Goal: Information Seeking & Learning: Learn about a topic

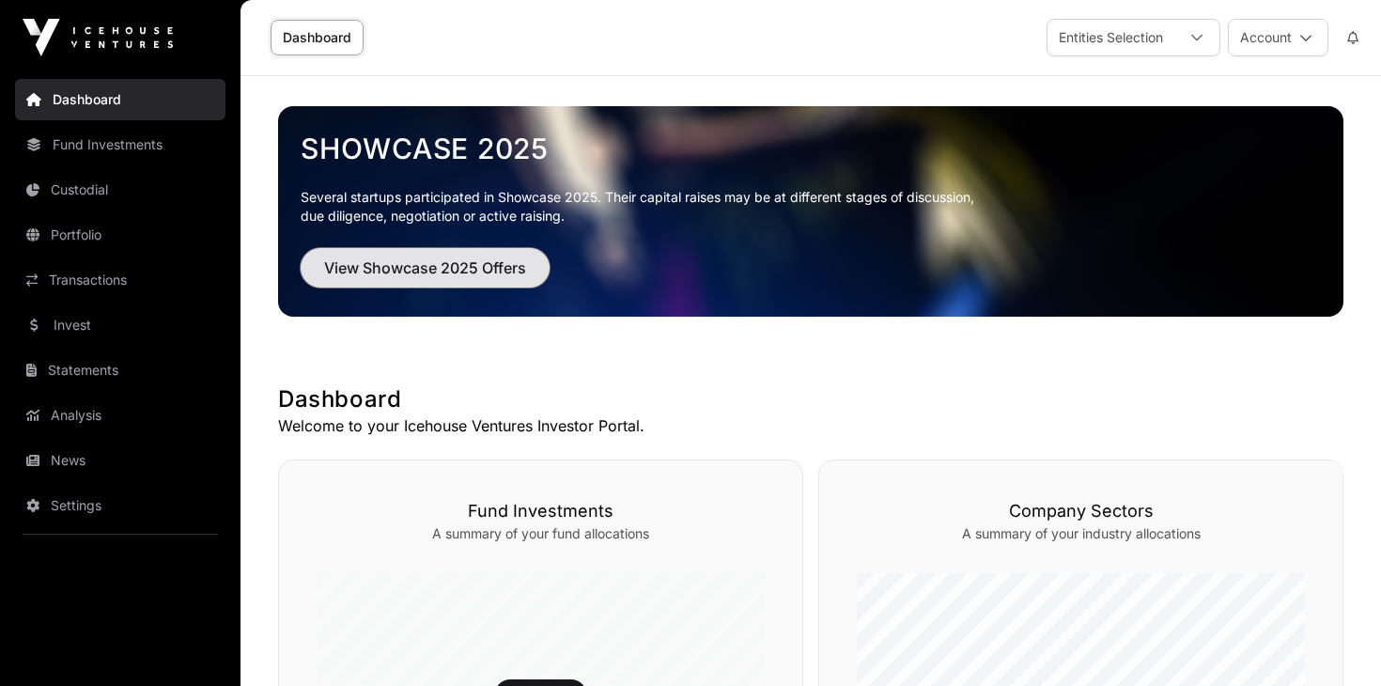
click at [435, 266] on span "View Showcase 2025 Offers" at bounding box center [425, 267] width 202 height 23
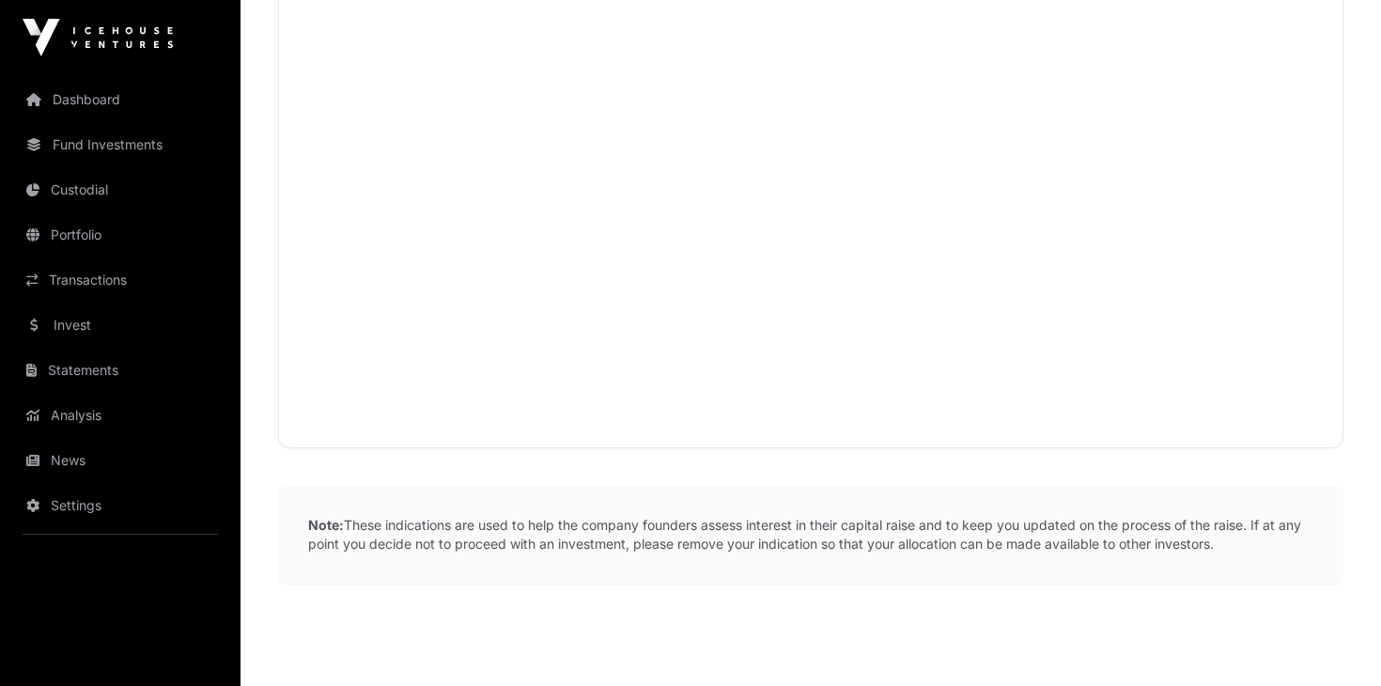
scroll to position [2262, 0]
click at [81, 232] on link "Portfolio" at bounding box center [120, 234] width 210 height 41
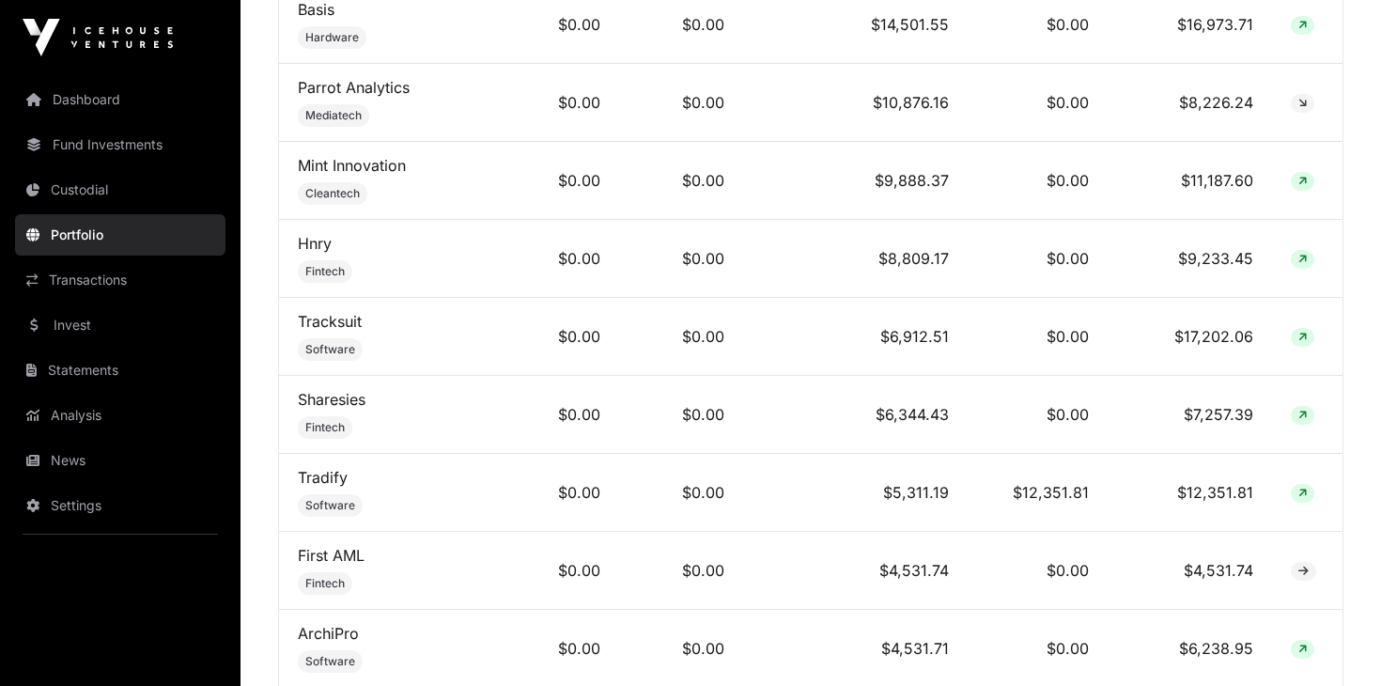
scroll to position [1177, 0]
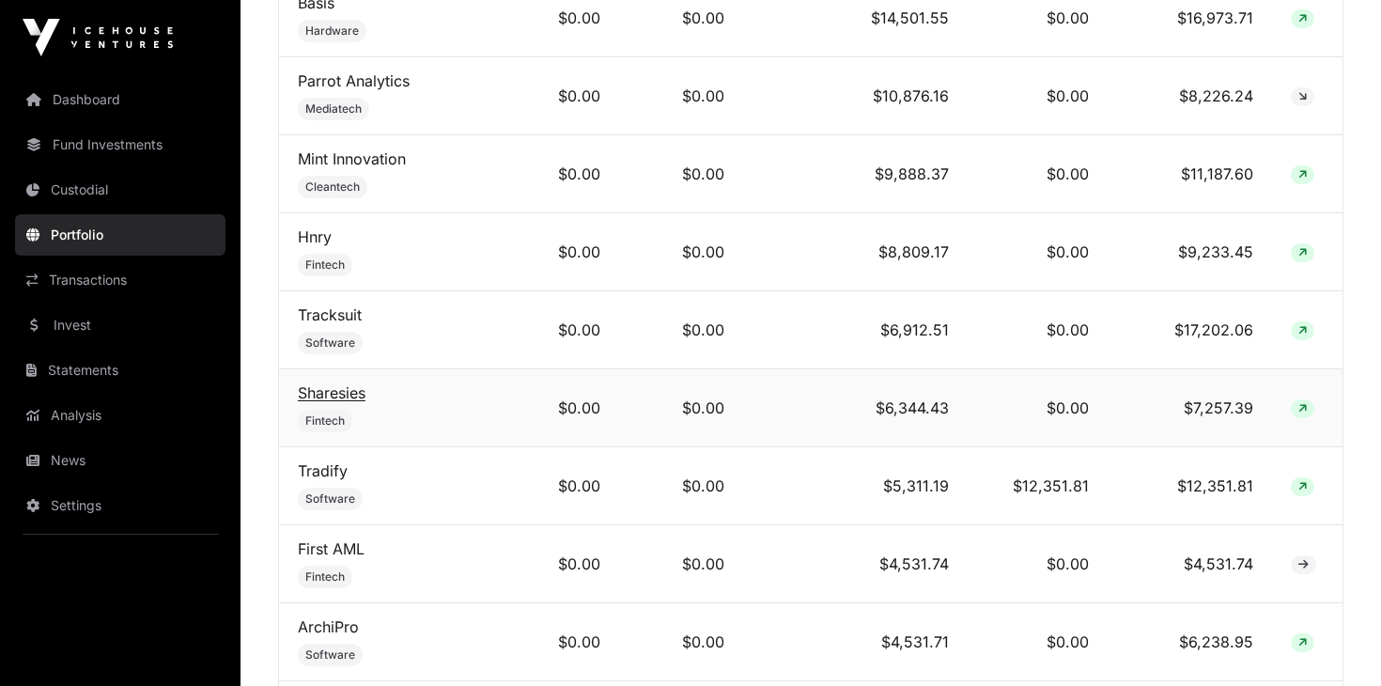
click at [316, 388] on link "Sharesies" at bounding box center [332, 392] width 68 height 19
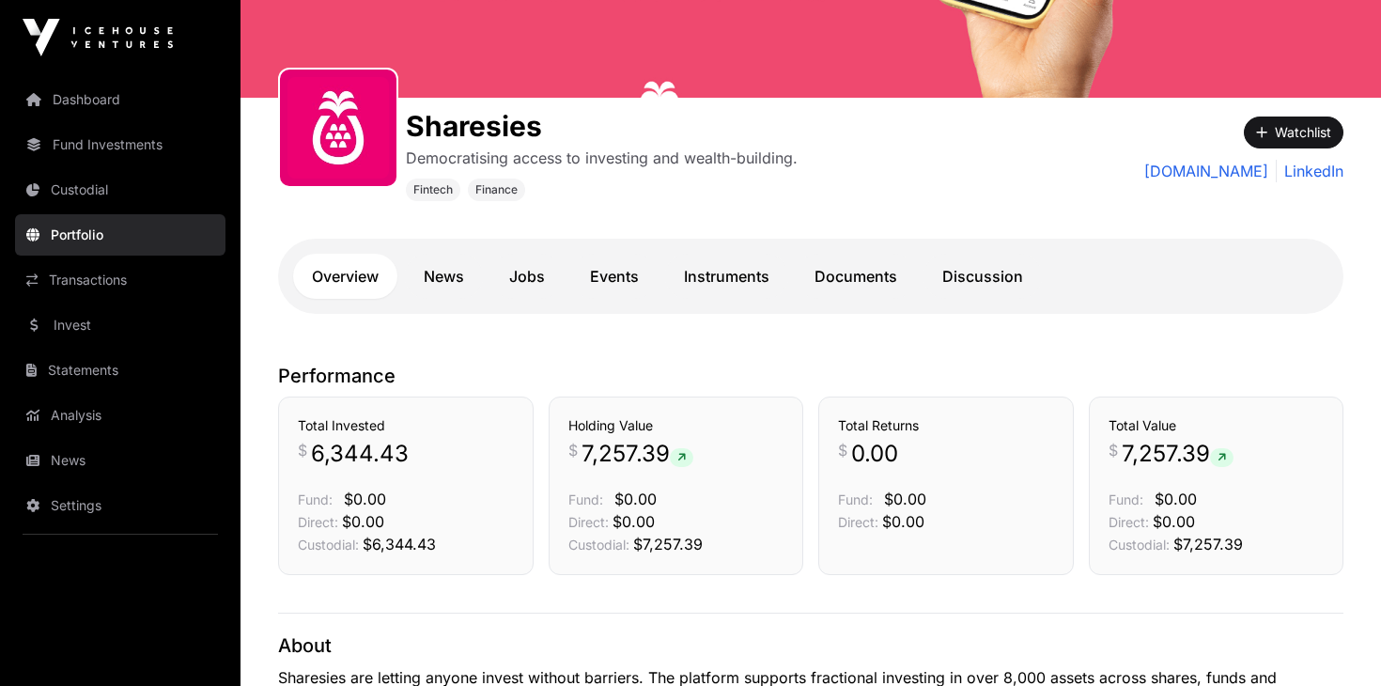
scroll to position [204, 0]
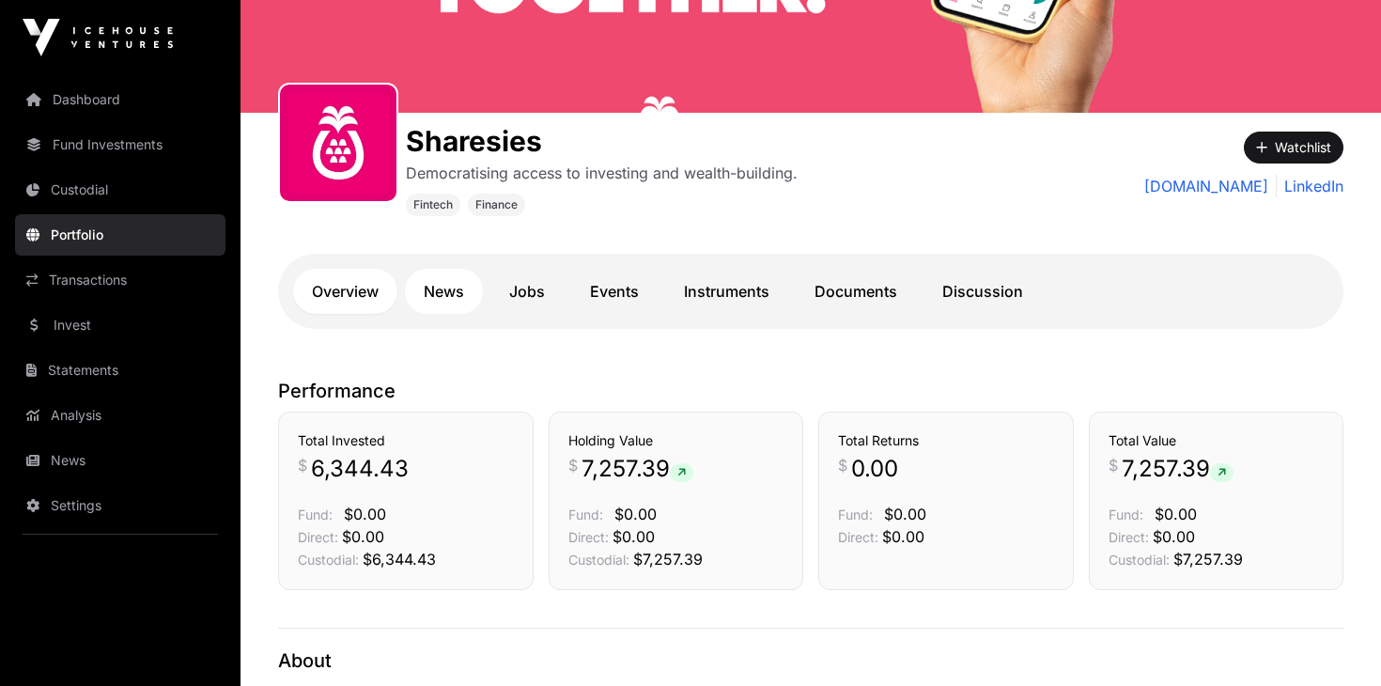
click at [436, 290] on link "News" at bounding box center [444, 291] width 78 height 45
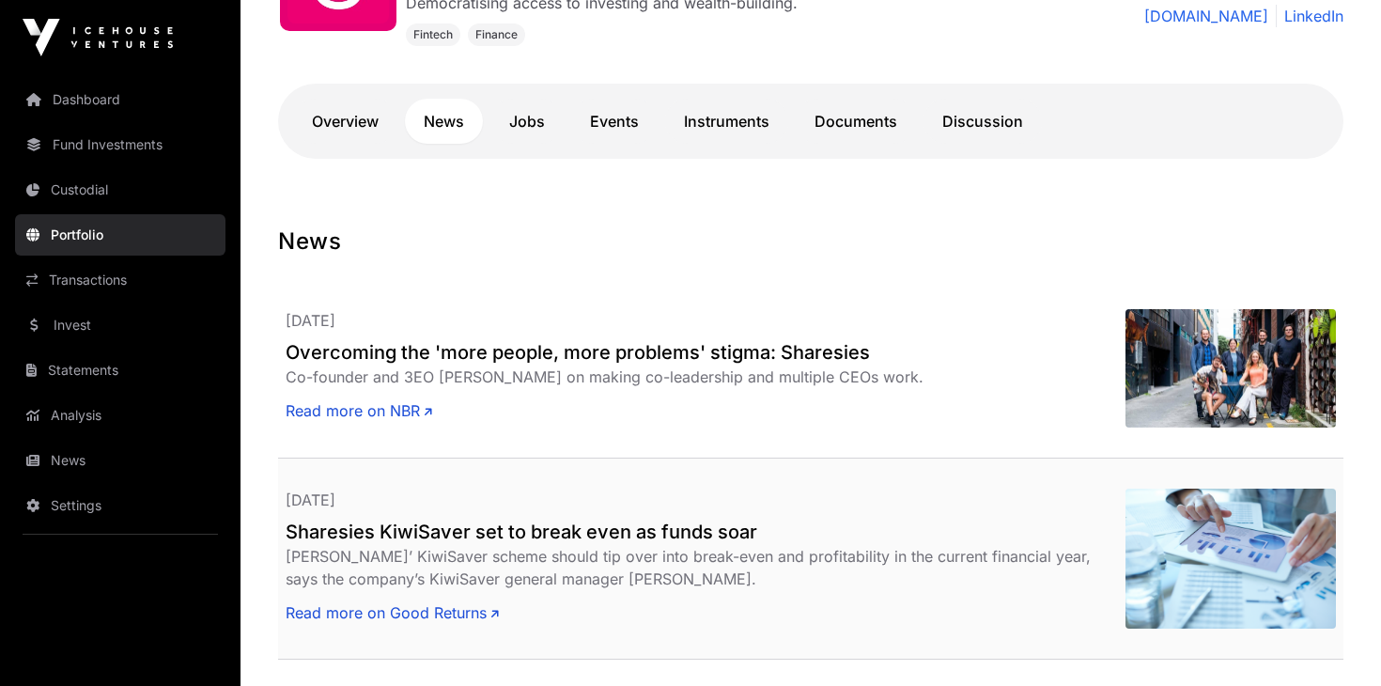
scroll to position [373, 0]
click at [388, 411] on link "Read more on NBR" at bounding box center [359, 411] width 147 height 23
